Goal: Information Seeking & Learning: Learn about a topic

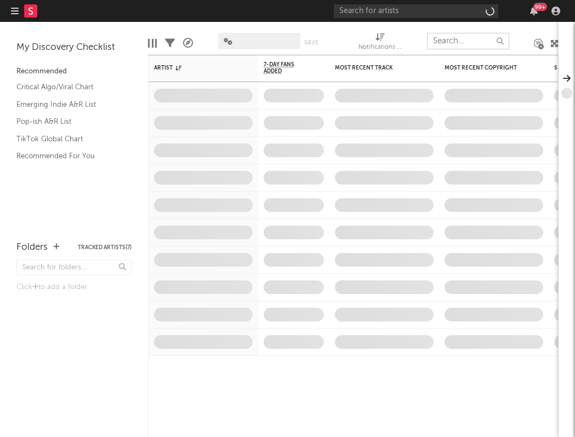
click at [443, 42] on input "text" at bounding box center [468, 41] width 82 height 16
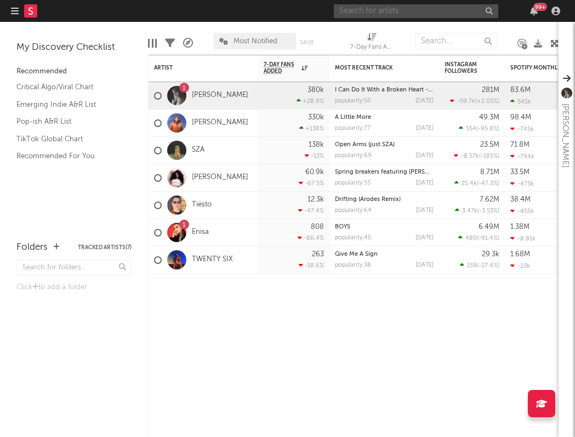
click at [413, 12] on input "text" at bounding box center [416, 11] width 164 height 14
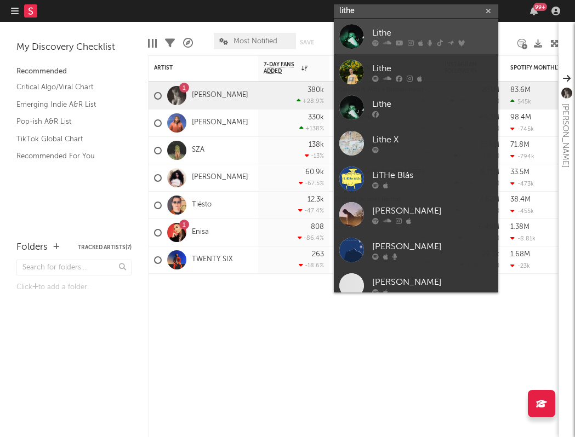
type input "lithe"
click at [396, 39] on icon at bounding box center [400, 42] width 8 height 7
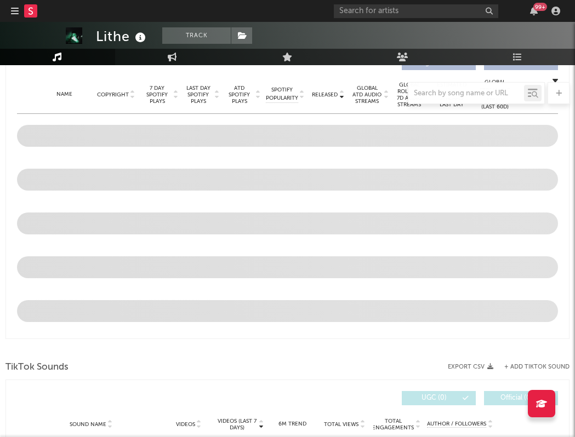
select select "6m"
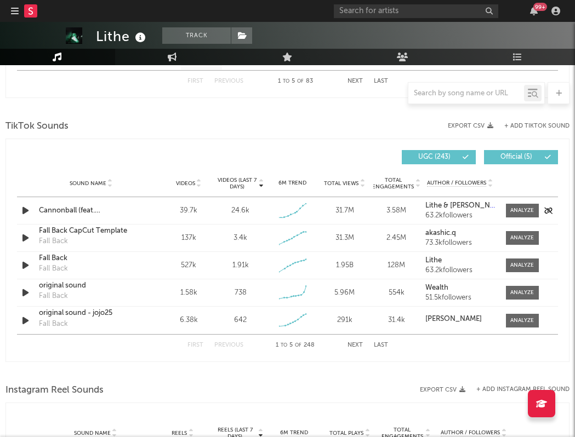
scroll to position [695, 0]
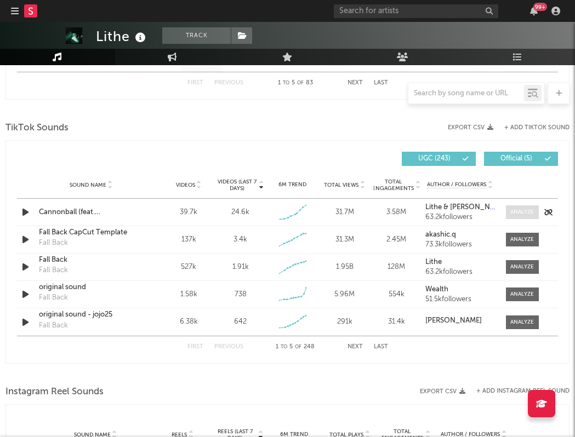
click at [521, 212] on div at bounding box center [522, 212] width 24 height 8
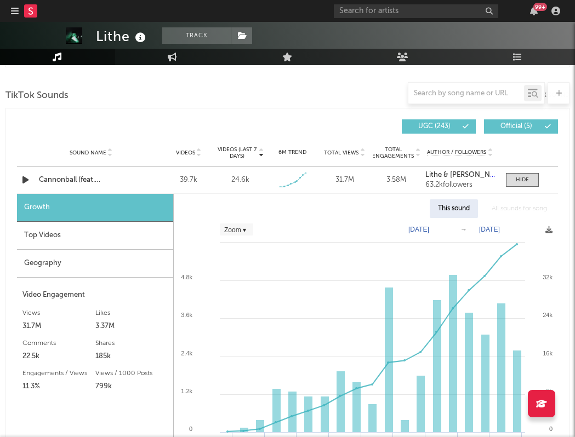
scroll to position [735, 0]
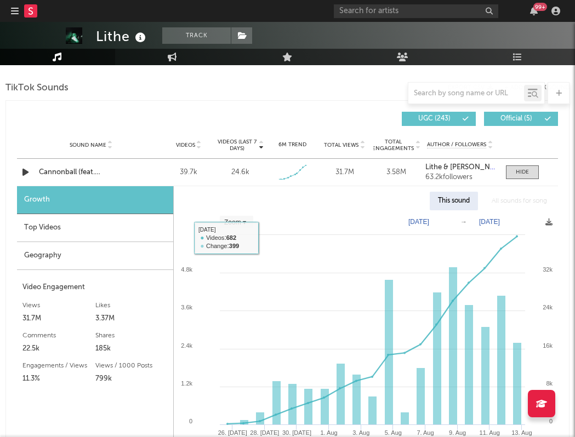
click at [105, 227] on div "Top Videos" at bounding box center [95, 228] width 156 height 28
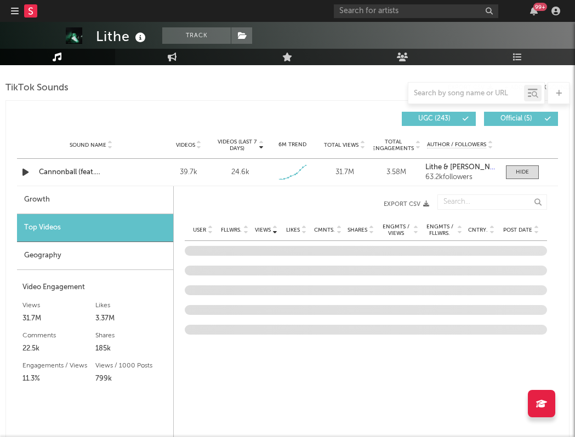
scroll to position [809, 0]
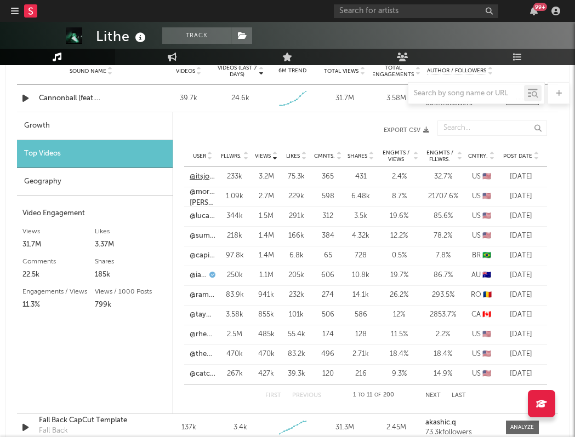
click at [201, 175] on link "@itsjosefalero" at bounding box center [203, 177] width 26 height 11
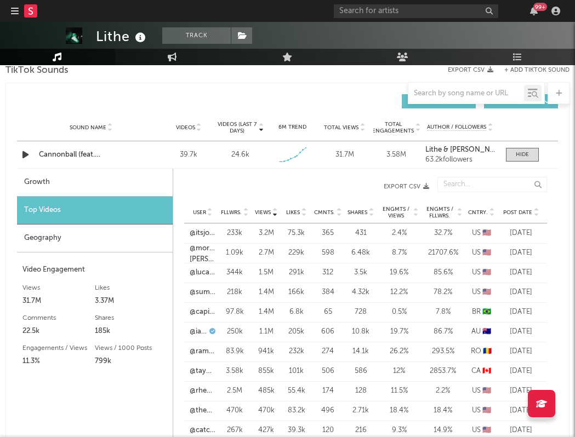
scroll to position [753, 0]
click at [519, 210] on span "Post Date" at bounding box center [517, 212] width 29 height 7
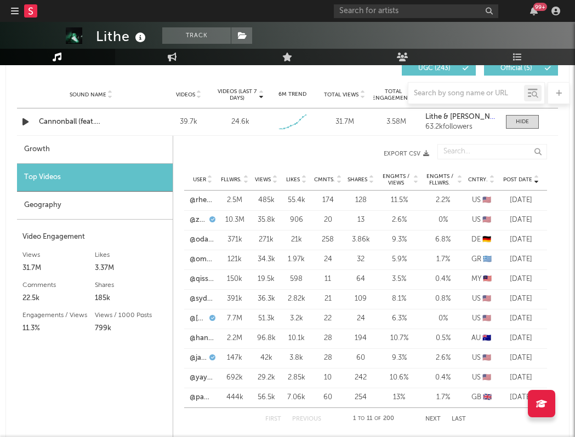
scroll to position [795, 0]
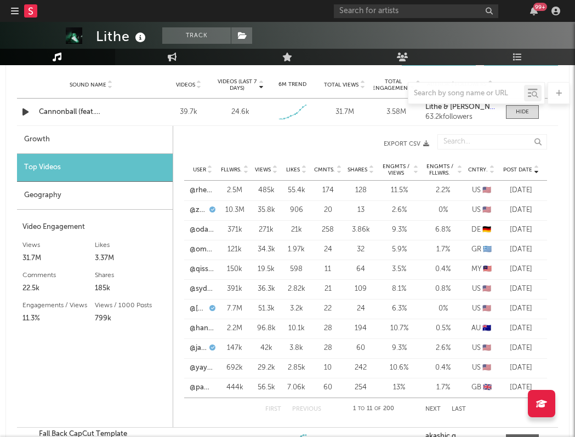
click at [186, 231] on div "User @odayhabib67" at bounding box center [201, 230] width 34 height 11
click at [209, 231] on link "@odayhabib67" at bounding box center [203, 230] width 26 height 11
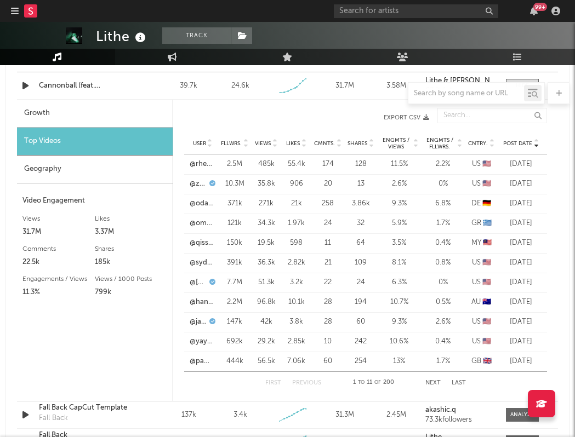
scroll to position [822, 0]
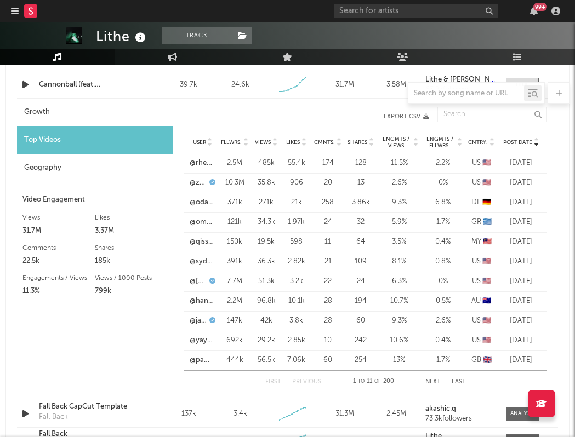
click at [203, 202] on link "@odayhabib67" at bounding box center [203, 202] width 26 height 11
click at [200, 222] on link "@omarinos" at bounding box center [203, 222] width 26 height 11
click at [201, 342] on link "@yayatshuma" at bounding box center [203, 340] width 26 height 11
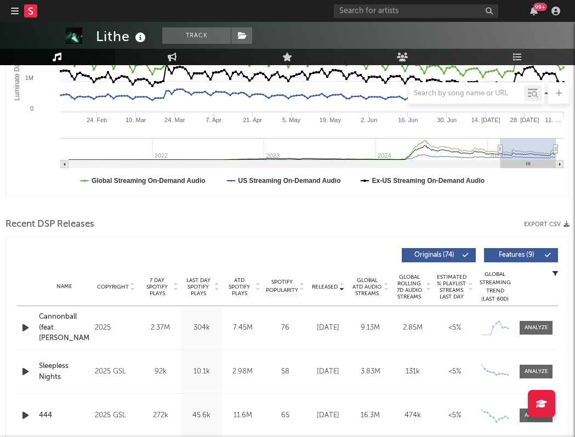
scroll to position [246, 0]
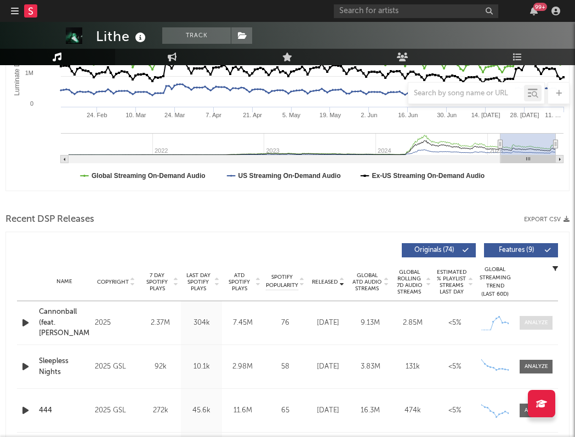
click at [546, 319] on div at bounding box center [536, 323] width 24 height 8
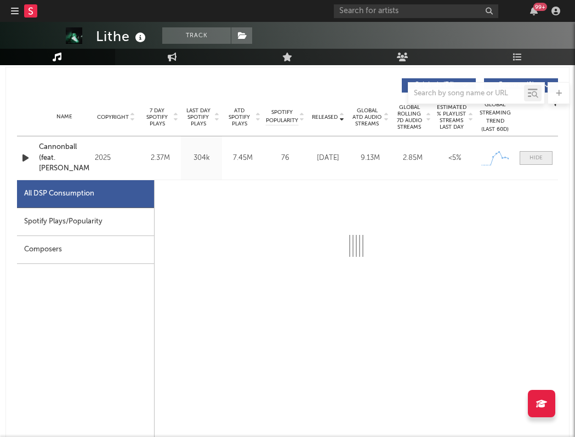
select select "1w"
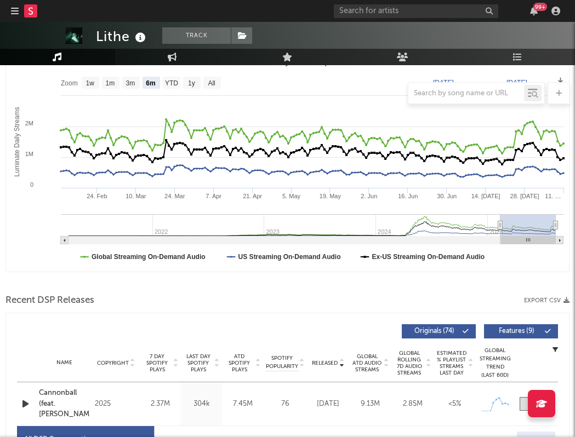
scroll to position [146, 0]
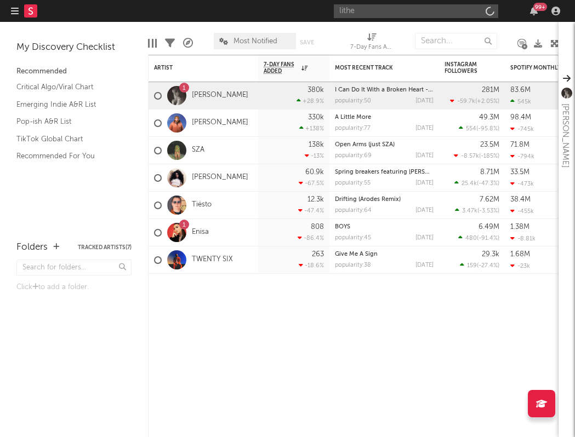
click at [383, 15] on input "lithe" at bounding box center [416, 11] width 164 height 14
click at [351, 12] on input "lithe" at bounding box center [416, 11] width 164 height 14
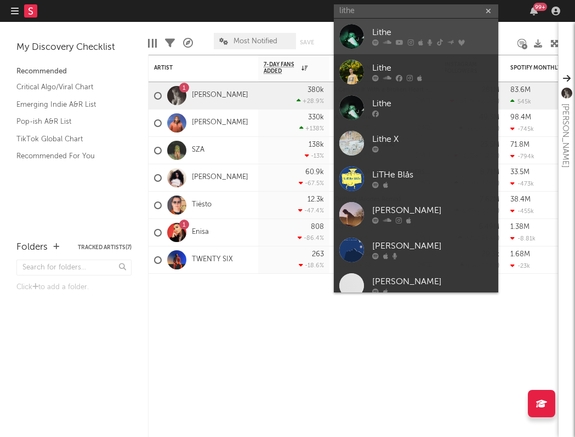
type input "lithe"
click at [370, 35] on link "Lithe" at bounding box center [416, 37] width 164 height 36
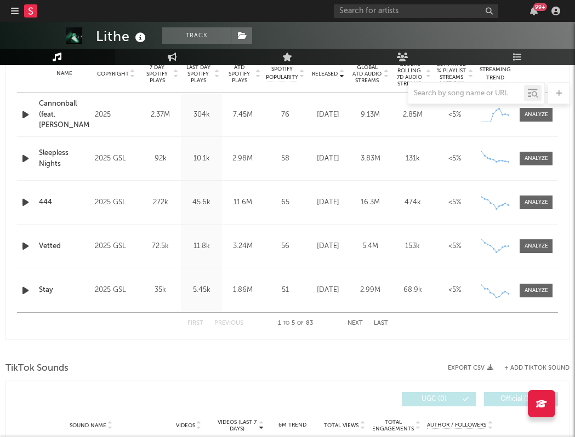
scroll to position [322, 0]
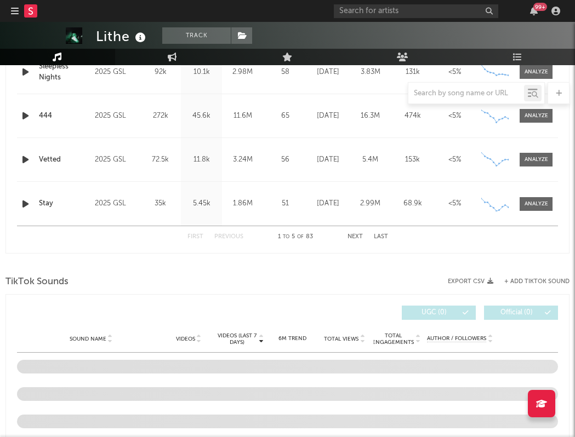
select select "6m"
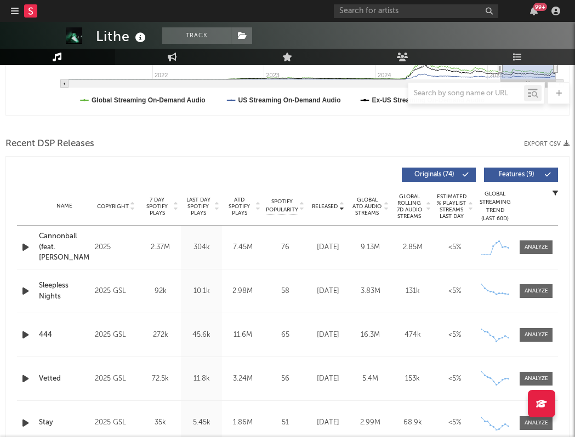
click at [57, 237] on div "Cannonball (feat. [PERSON_NAME])" at bounding box center [64, 247] width 50 height 32
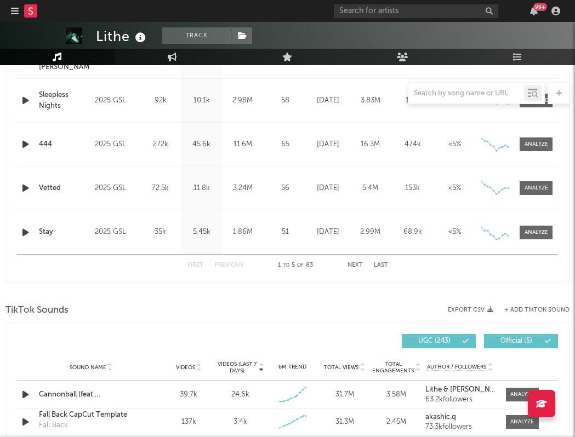
scroll to position [742, 0]
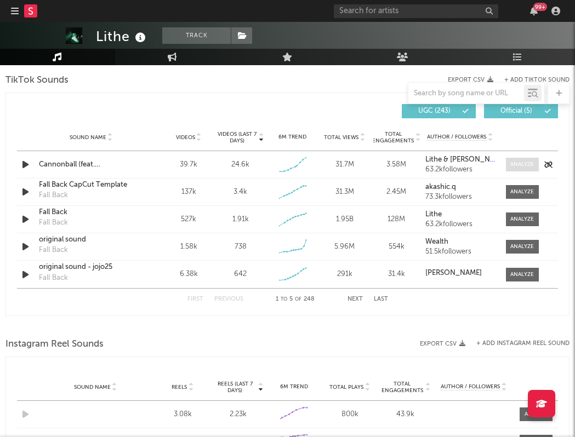
click at [506, 158] on div at bounding box center [519, 165] width 38 height 14
click at [524, 167] on div at bounding box center [522, 165] width 24 height 8
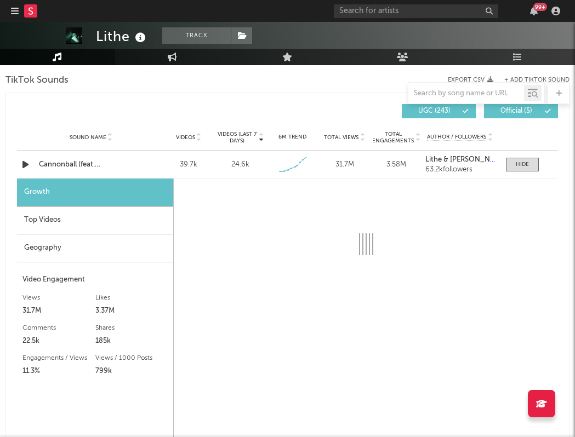
click at [141, 221] on div "Top Videos" at bounding box center [95, 221] width 156 height 28
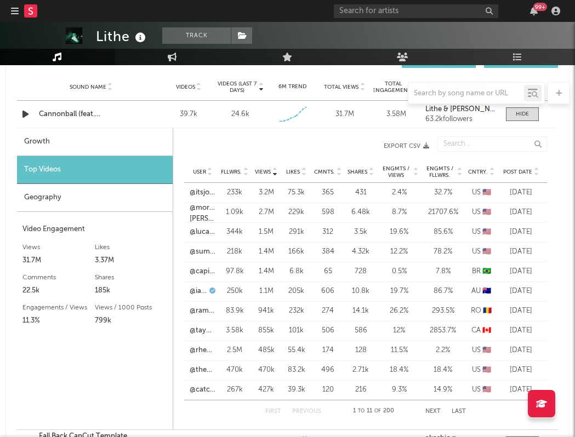
scroll to position [794, 0]
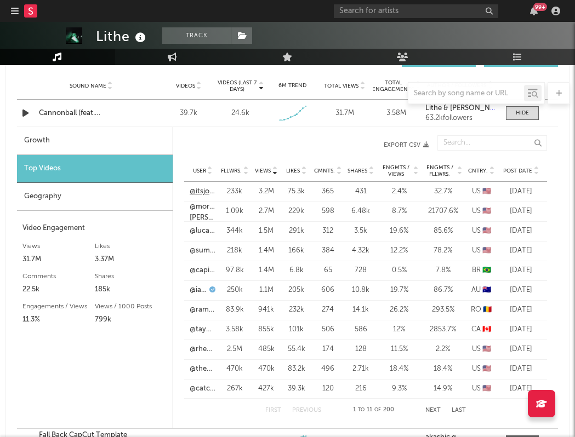
click at [205, 194] on link "@itsjosefalero" at bounding box center [203, 191] width 26 height 11
